Goal: Transaction & Acquisition: Purchase product/service

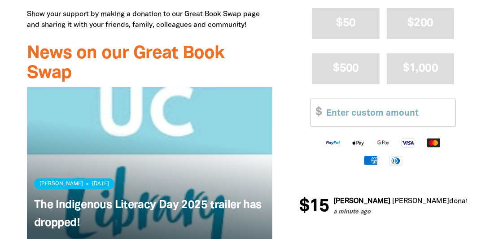
scroll to position [470, 0]
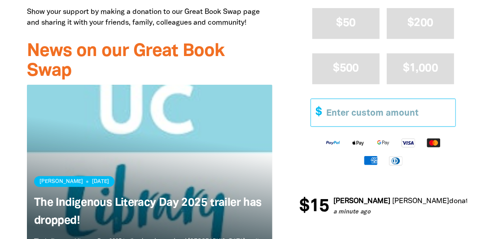
click at [367, 101] on input "Other Amount" at bounding box center [387, 112] width 135 height 27
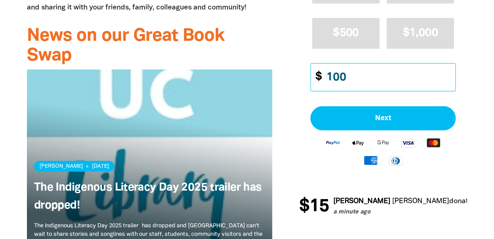
scroll to position [480, 0]
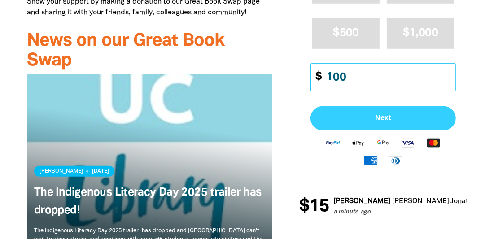
type input "100"
click at [384, 117] on span "Next" at bounding box center [383, 118] width 126 height 7
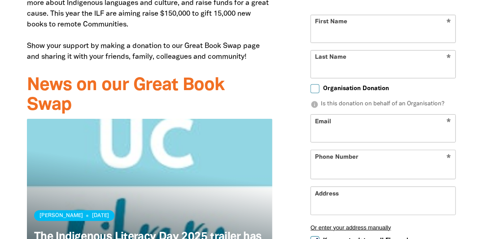
select select "AU"
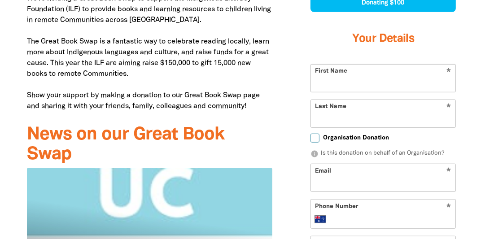
click at [373, 86] on input "First Name" at bounding box center [383, 77] width 144 height 27
type input "[PERSON_NAME]"
type input "[PERSON_NAME][EMAIL_ADDRESS][PERSON_NAME][DOMAIN_NAME]"
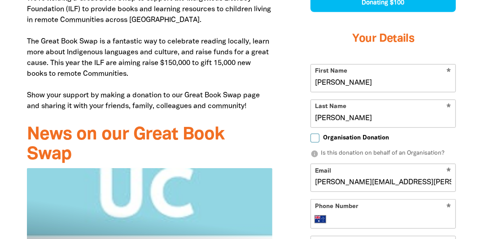
type input "[PHONE_NUMBER]"
drag, startPoint x: 489, startPoint y: 64, endPoint x: 489, endPoint y: 73, distance: 8.5
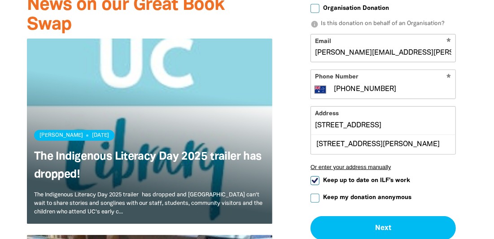
scroll to position [528, 0]
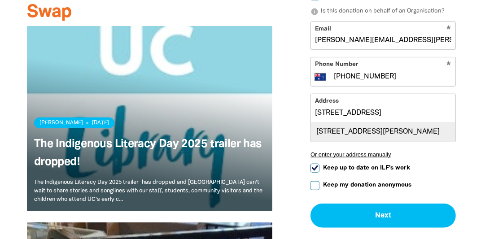
click at [425, 130] on div "[STREET_ADDRESS][PERSON_NAME]" at bounding box center [383, 131] width 144 height 19
type input "[STREET_ADDRESS][PERSON_NAME]"
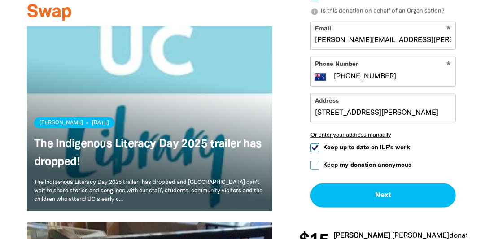
click at [315, 148] on input "Keep up to date on ILF's work" at bounding box center [314, 148] width 9 height 9
checkbox input "false"
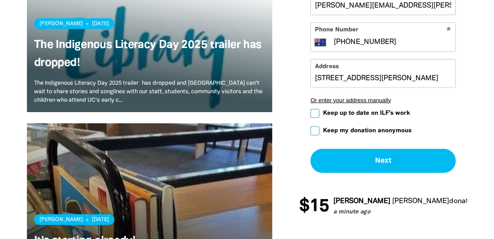
scroll to position [633, 0]
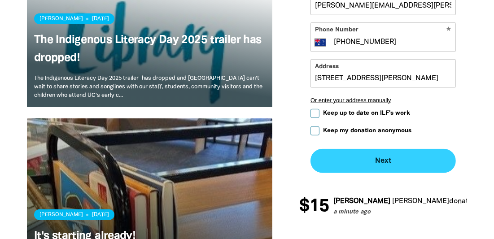
click at [384, 159] on button "Next chevron_right" at bounding box center [382, 161] width 145 height 24
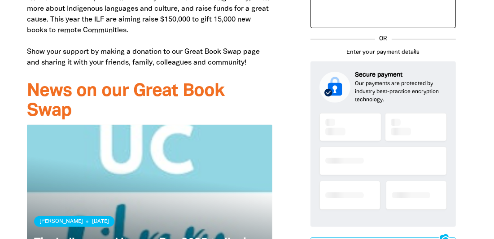
scroll to position [414, 0]
